Goal: Task Accomplishment & Management: Manage account settings

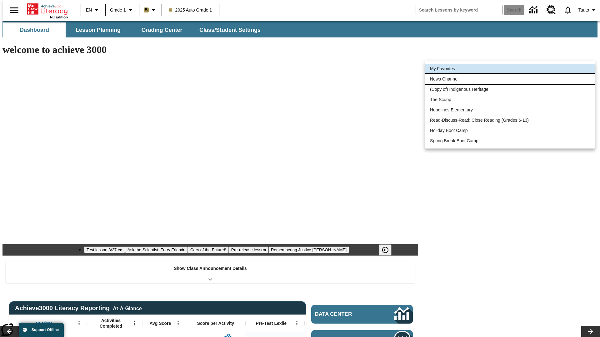
click at [510, 79] on li "News Channel" at bounding box center [510, 79] width 170 height 10
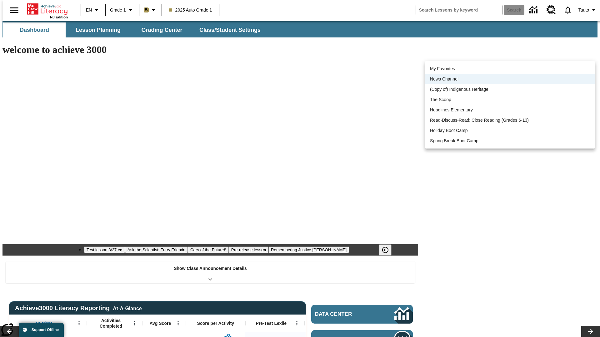
scroll to position [8, 0]
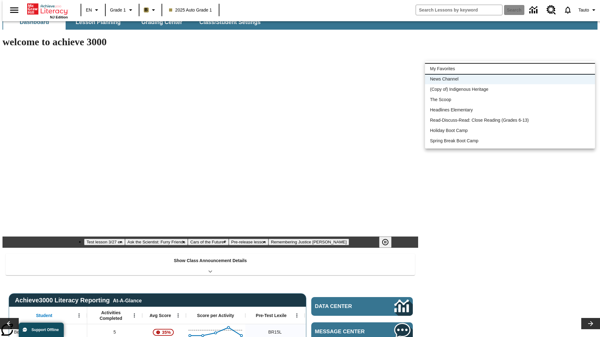
click at [510, 69] on li "My Favorites" at bounding box center [510, 69] width 170 height 10
type input "-1"
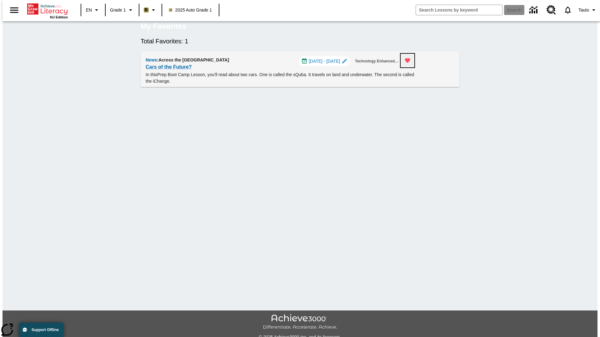
click at [410, 63] on icon "Remove from Favorites" at bounding box center [407, 60] width 5 height 5
